Goal: Book appointment/travel/reservation

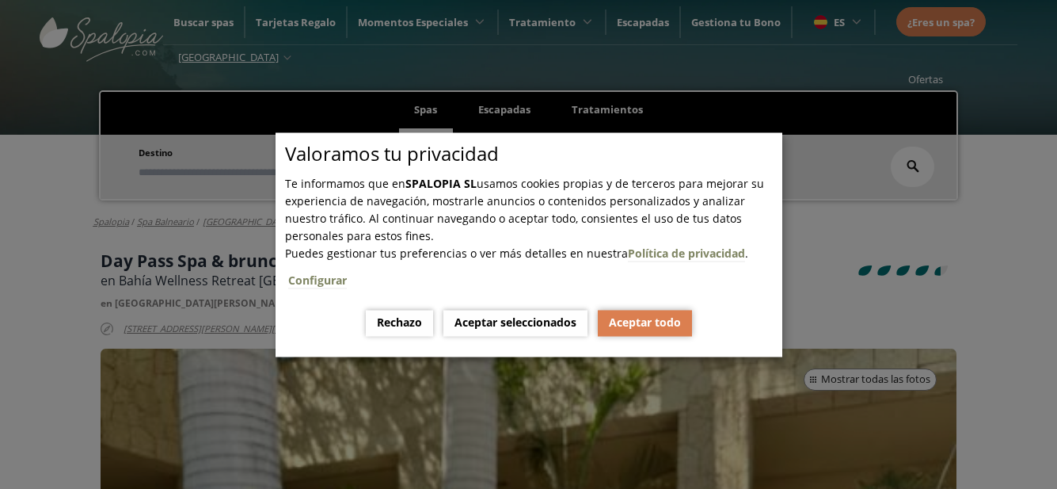
click at [647, 325] on button "Aceptar todo" at bounding box center [645, 323] width 94 height 26
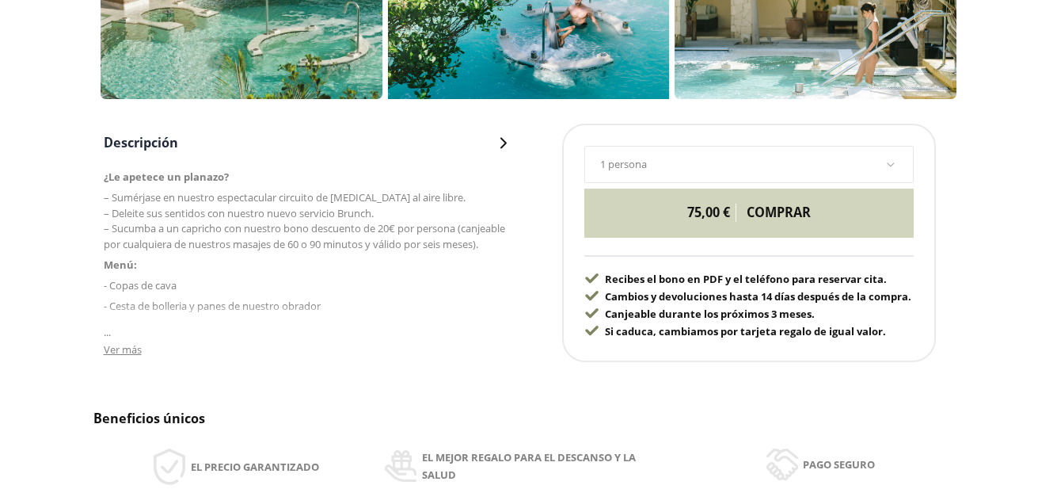
scroll to position [792, 0]
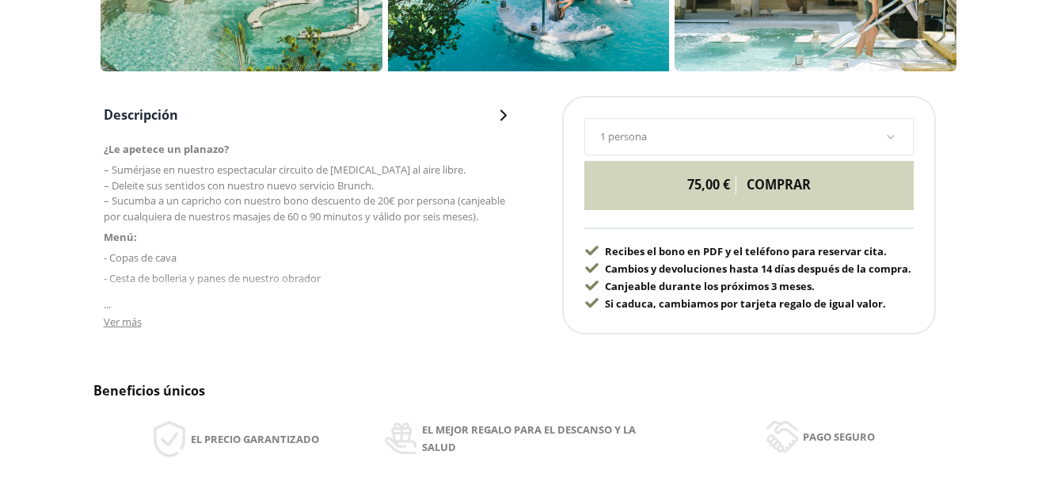
click at [108, 321] on span "Ver más" at bounding box center [123, 321] width 38 height 14
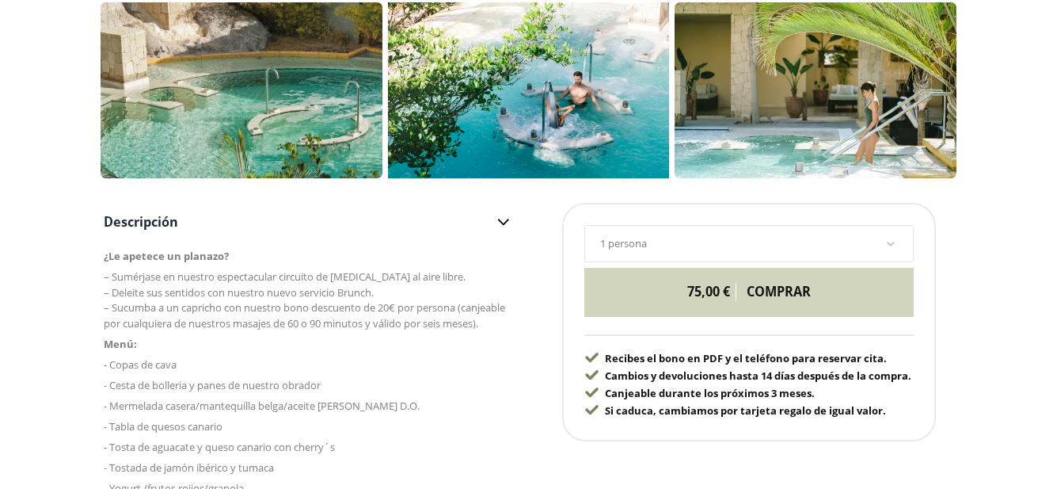
scroll to position [713, 0]
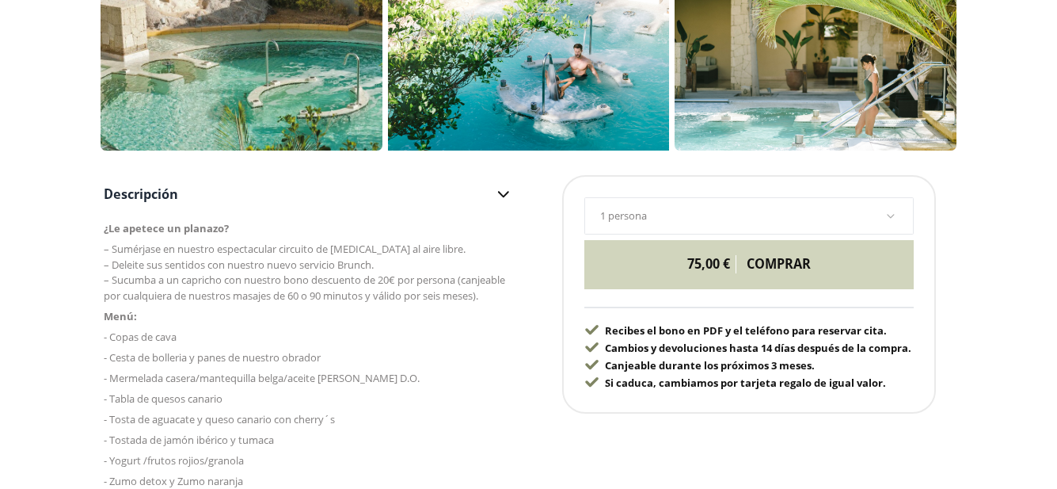
click at [885, 213] on icon at bounding box center [890, 216] width 13 height 8
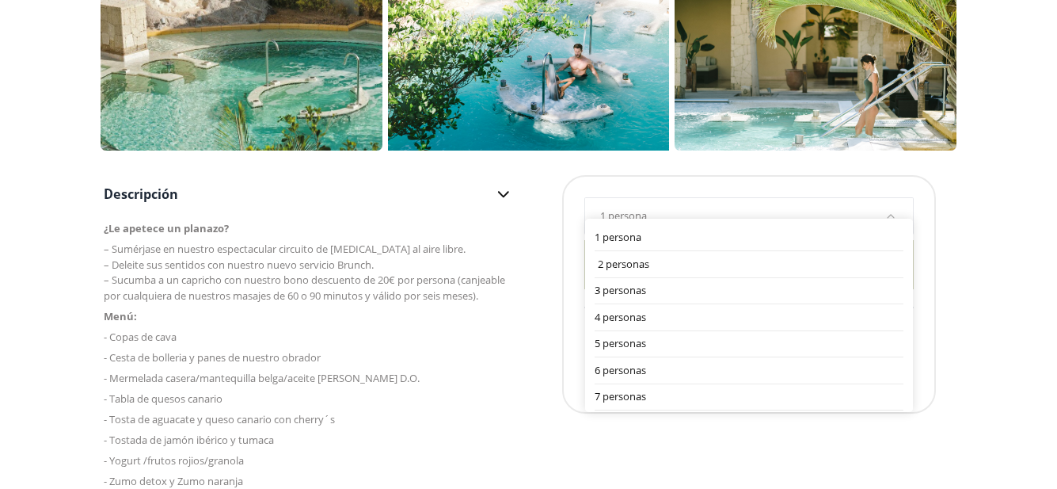
click at [637, 261] on div "2 personas" at bounding box center [751, 265] width 306 height 16
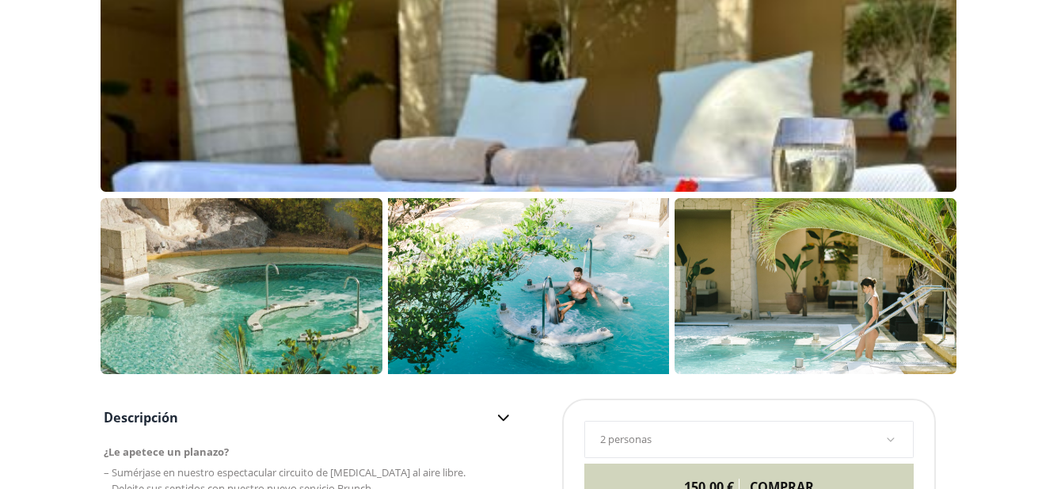
scroll to position [475, 0]
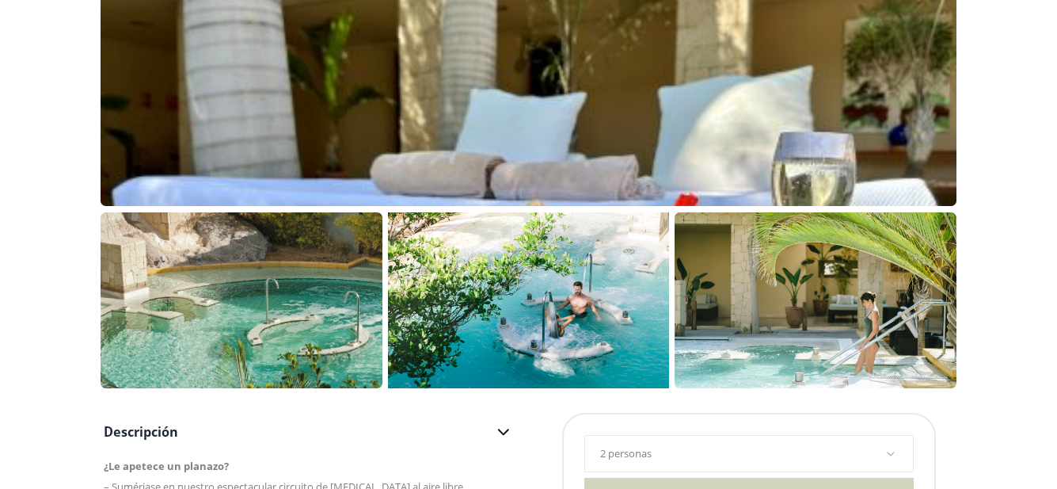
click at [321, 306] on p at bounding box center [242, 300] width 282 height 176
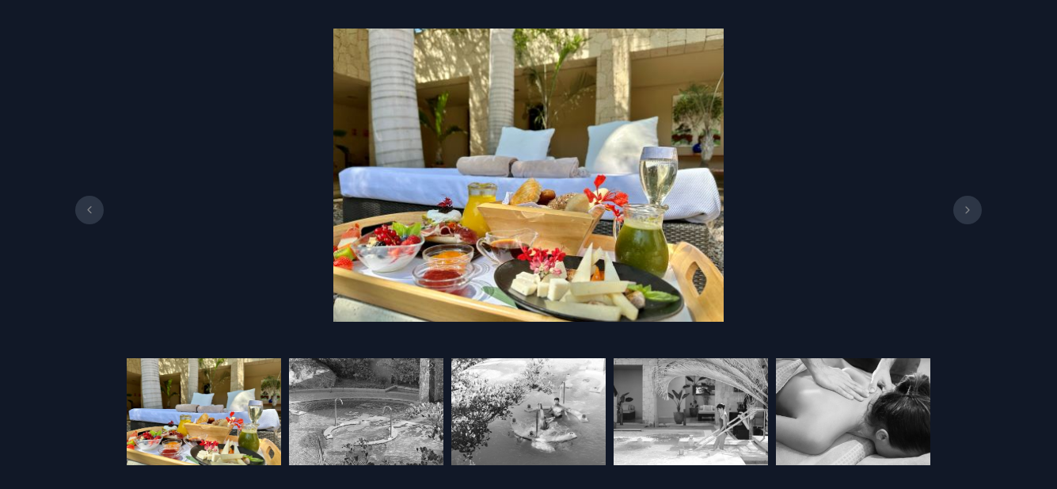
scroll to position [633, 0]
click at [975, 205] on button at bounding box center [967, 210] width 29 height 29
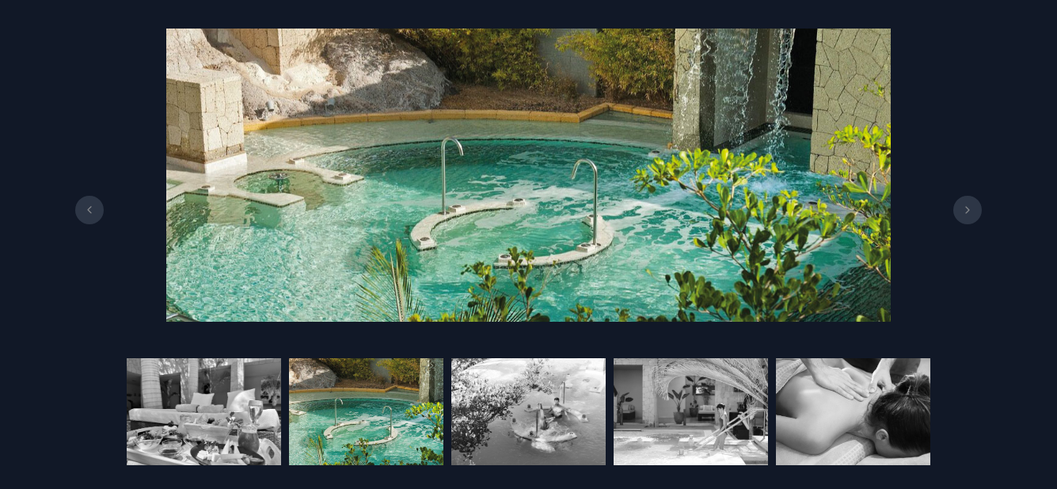
click at [975, 205] on button at bounding box center [967, 210] width 29 height 29
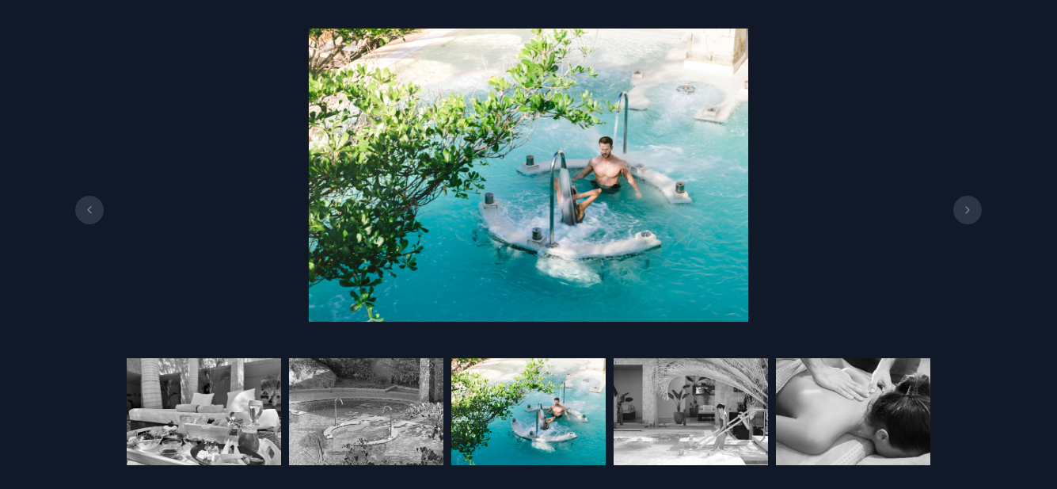
click at [975, 205] on button at bounding box center [967, 210] width 29 height 29
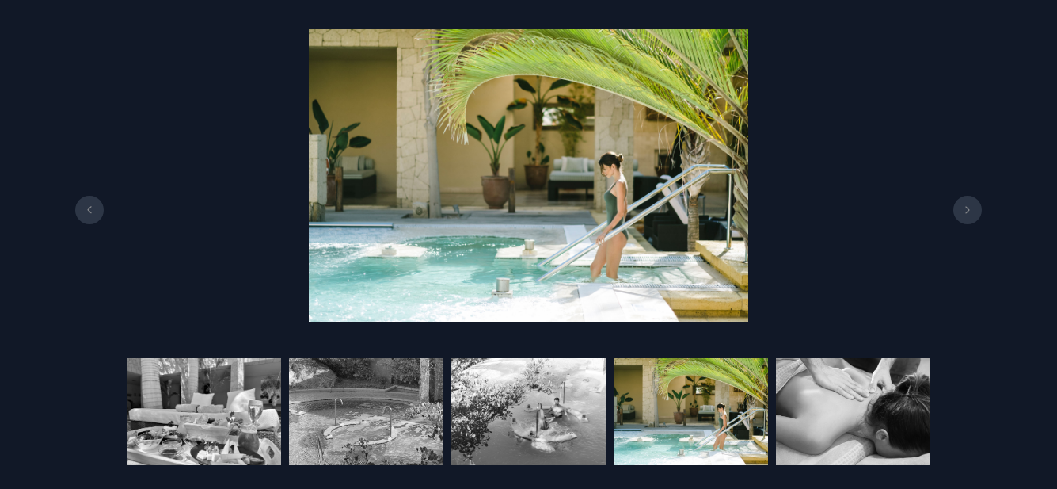
click at [975, 205] on button at bounding box center [967, 210] width 29 height 29
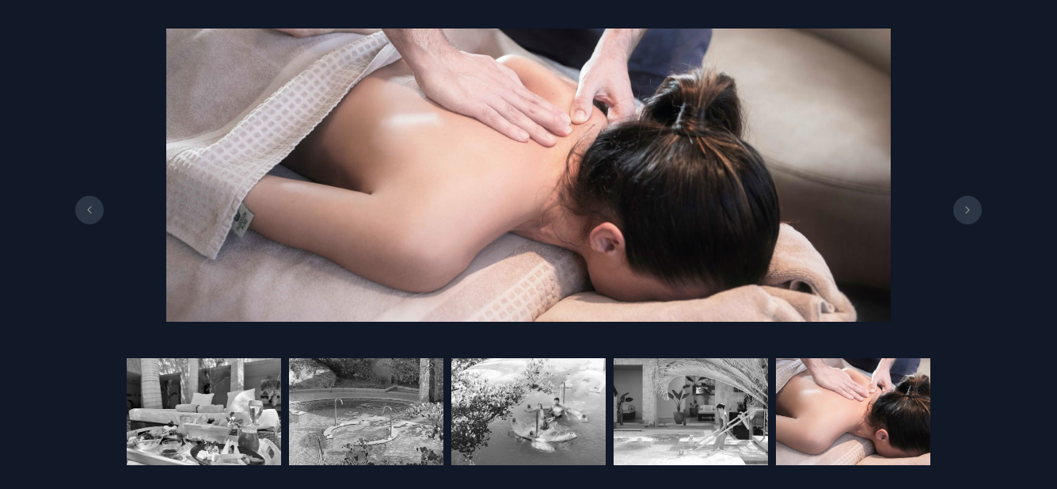
click at [975, 205] on button at bounding box center [967, 210] width 29 height 29
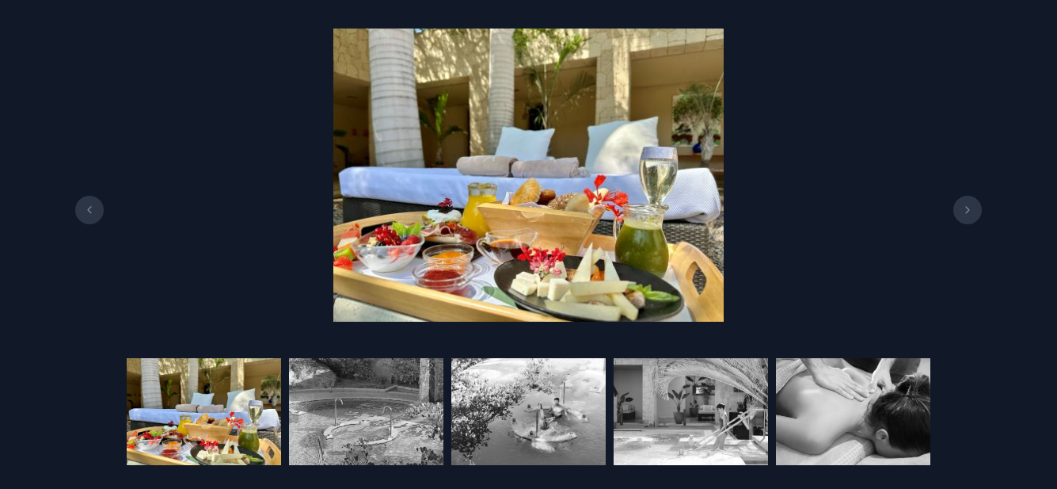
click at [975, 205] on button at bounding box center [967, 210] width 29 height 29
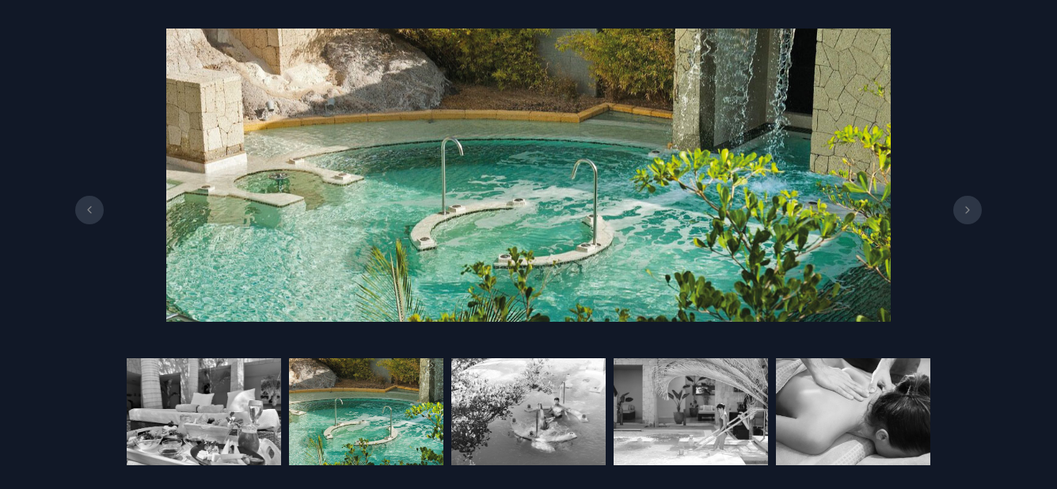
click at [975, 205] on button at bounding box center [967, 210] width 29 height 29
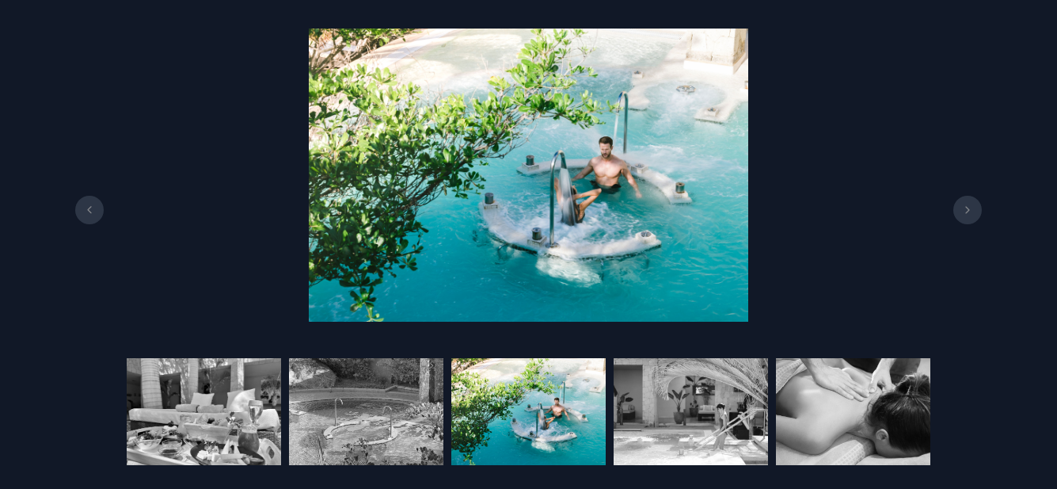
click at [975, 205] on button at bounding box center [967, 210] width 29 height 29
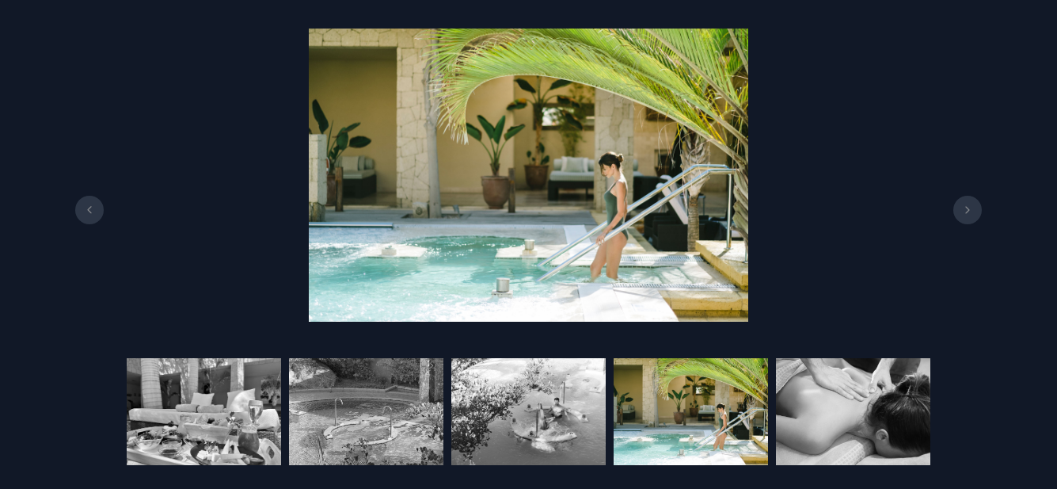
click at [975, 205] on button at bounding box center [967, 210] width 29 height 29
